Goal: Task Accomplishment & Management: Manage account settings

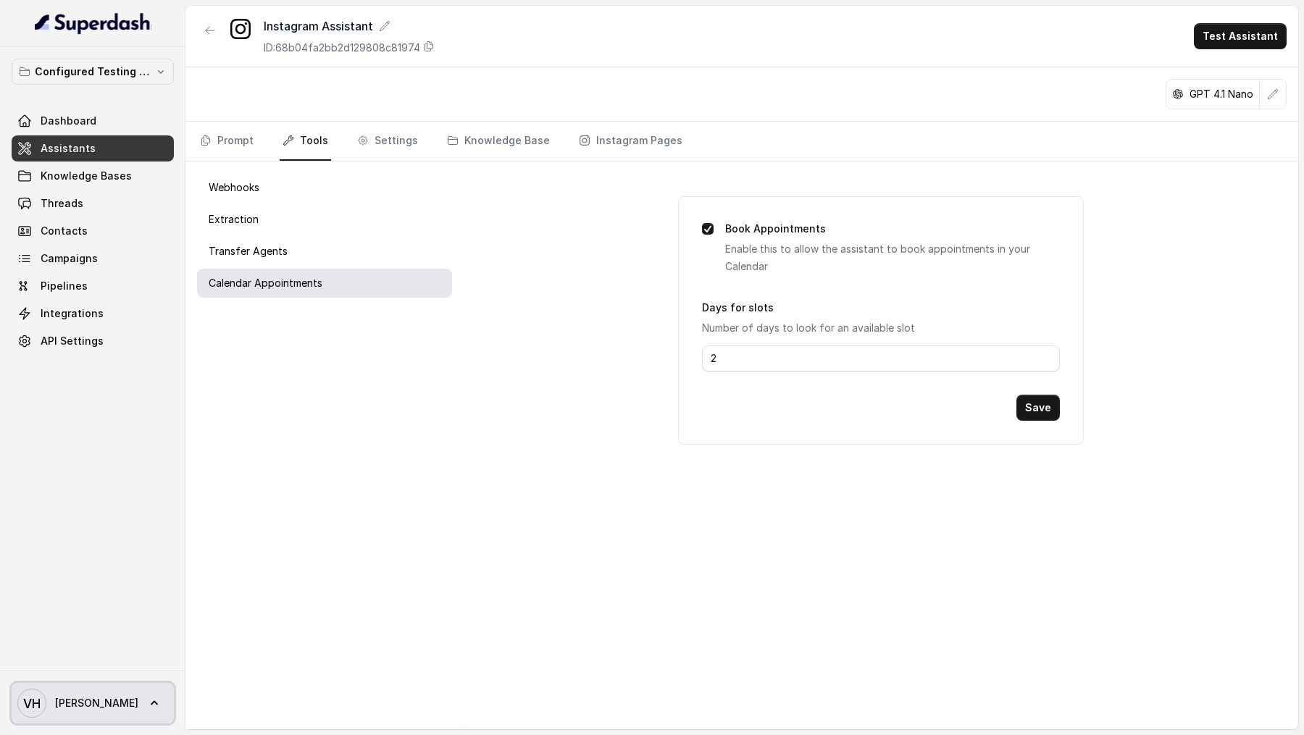
click at [108, 715] on link "VH [PERSON_NAME]" at bounding box center [93, 703] width 162 height 41
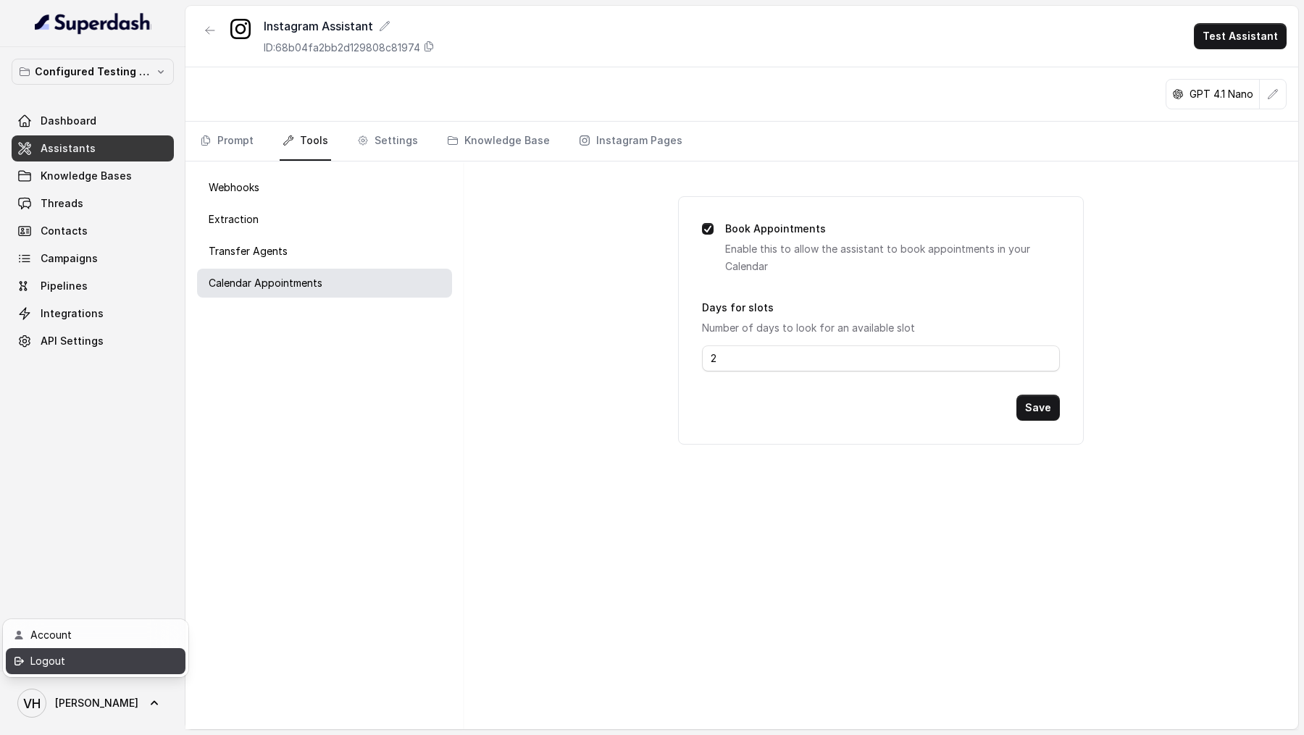
click at [135, 666] on div "Logout" at bounding box center [91, 661] width 123 height 17
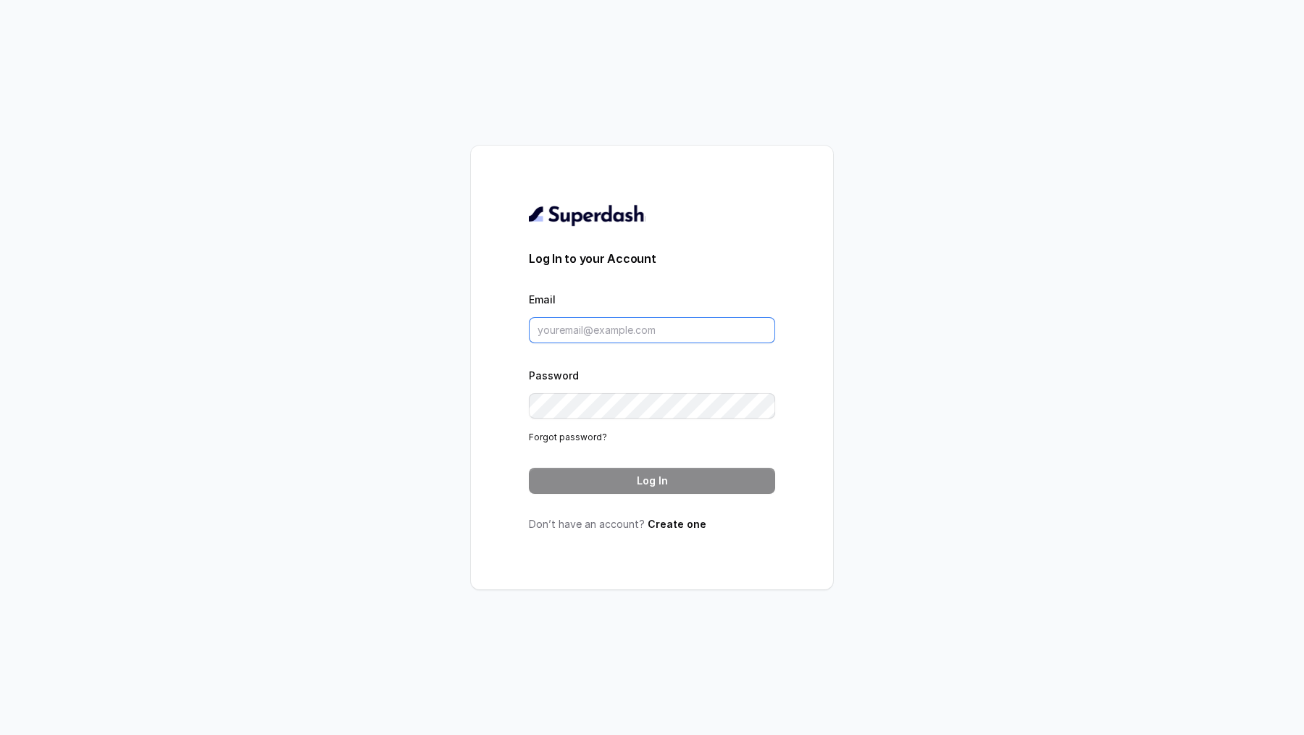
type input "[PERSON_NAME][EMAIL_ADDRESS][DOMAIN_NAME]"
